Goal: Information Seeking & Learning: Learn about a topic

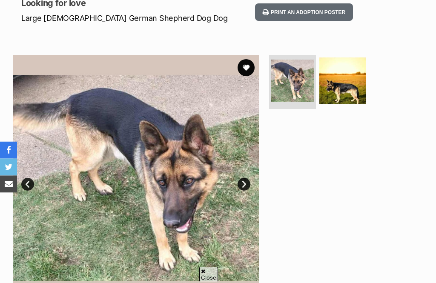
scroll to position [123, 0]
click at [246, 62] on button "favourite" at bounding box center [245, 67] width 17 height 17
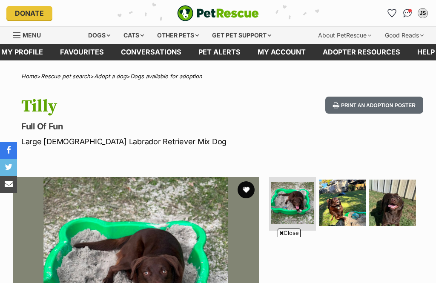
scroll to position [134, 0]
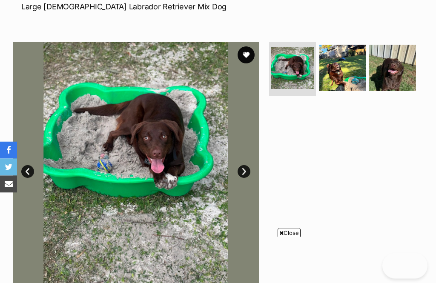
click at [246, 172] on link "Next" at bounding box center [243, 172] width 13 height 13
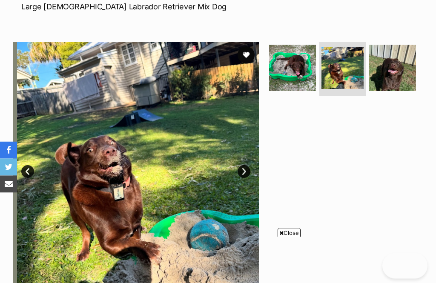
click at [332, 74] on img at bounding box center [342, 68] width 43 height 43
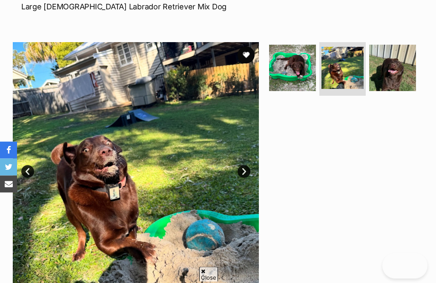
click at [392, 73] on img at bounding box center [392, 68] width 47 height 47
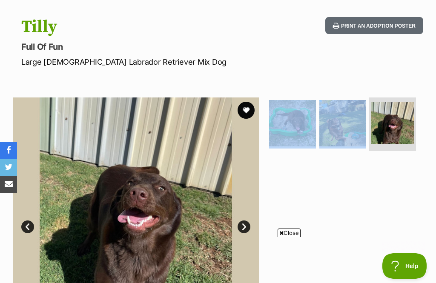
scroll to position [0, 0]
click at [248, 107] on button "favourite" at bounding box center [245, 110] width 17 height 17
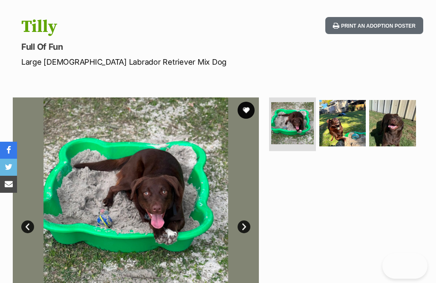
click at [244, 110] on button "favourite" at bounding box center [245, 110] width 17 height 17
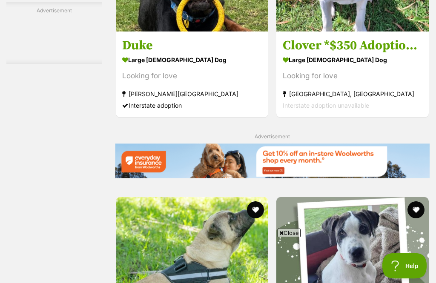
scroll to position [1847, 0]
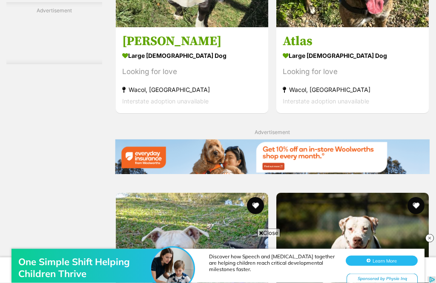
scroll to position [1769, 0]
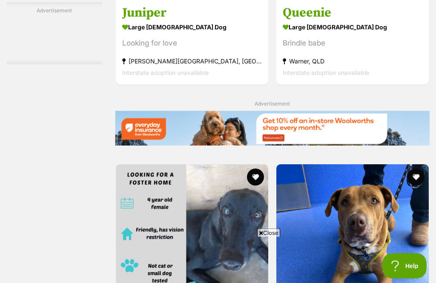
scroll to position [1802, 0]
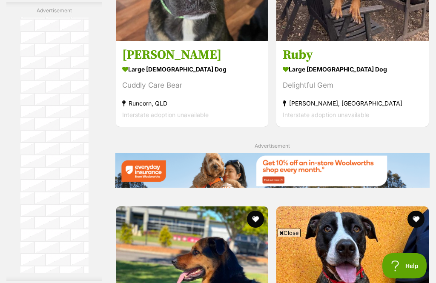
scroll to position [1839, 0]
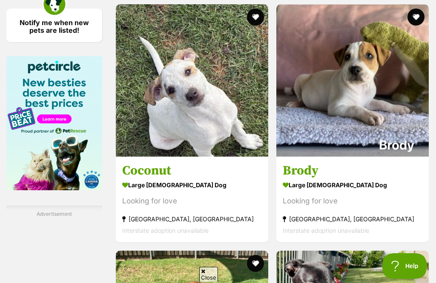
scroll to position [1844, 0]
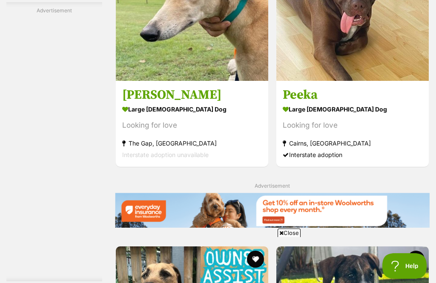
scroll to position [1748, 0]
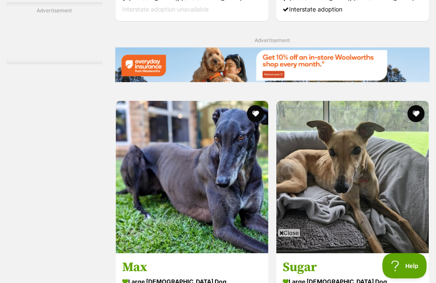
scroll to position [1823, 0]
